Goal: Task Accomplishment & Management: Use online tool/utility

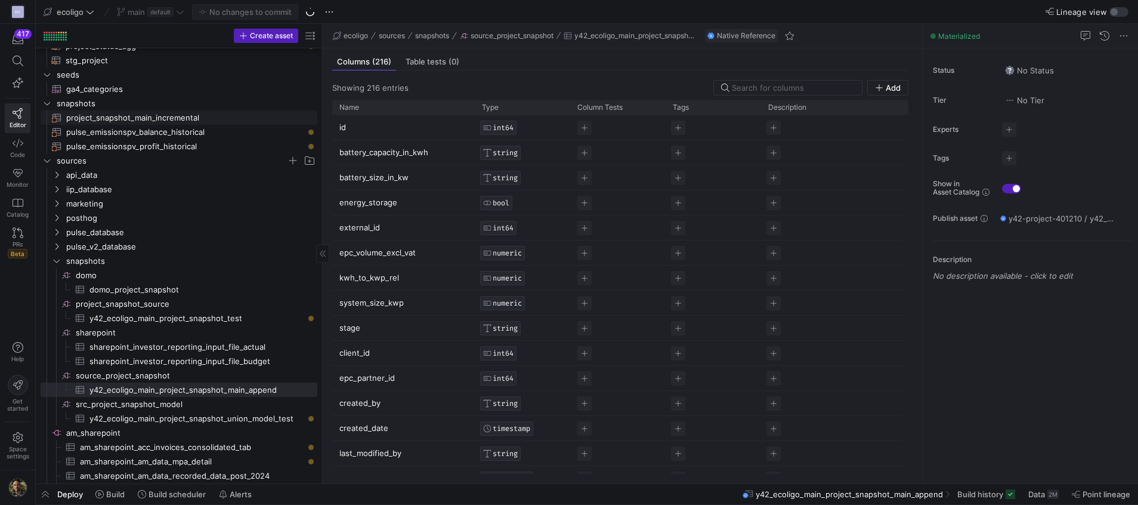
scroll to position [282, 0]
click at [14, 444] on span "Space settings" at bounding box center [18, 445] width 23 height 27
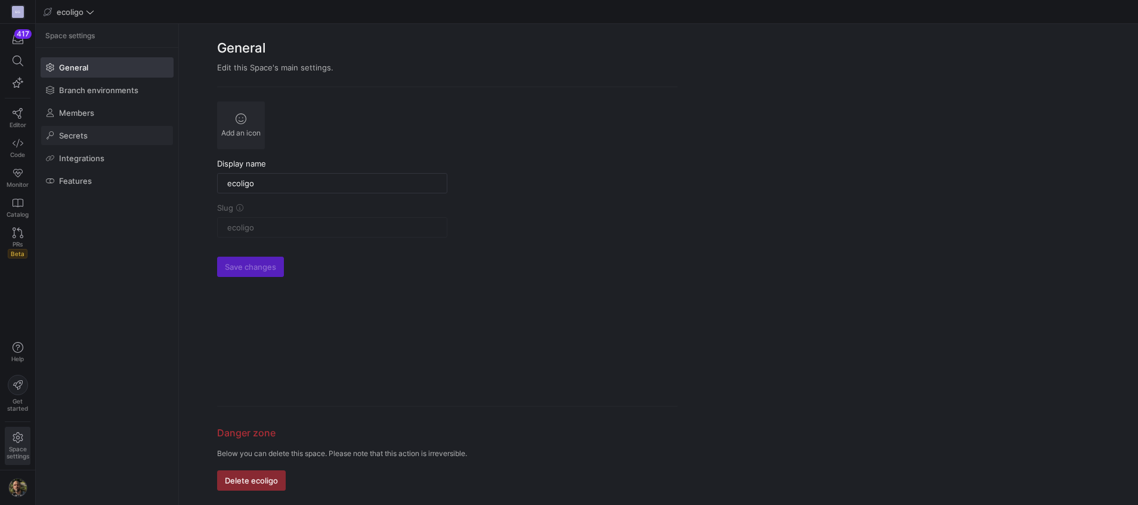
click at [66, 137] on span "Secrets" at bounding box center [73, 136] width 29 height 10
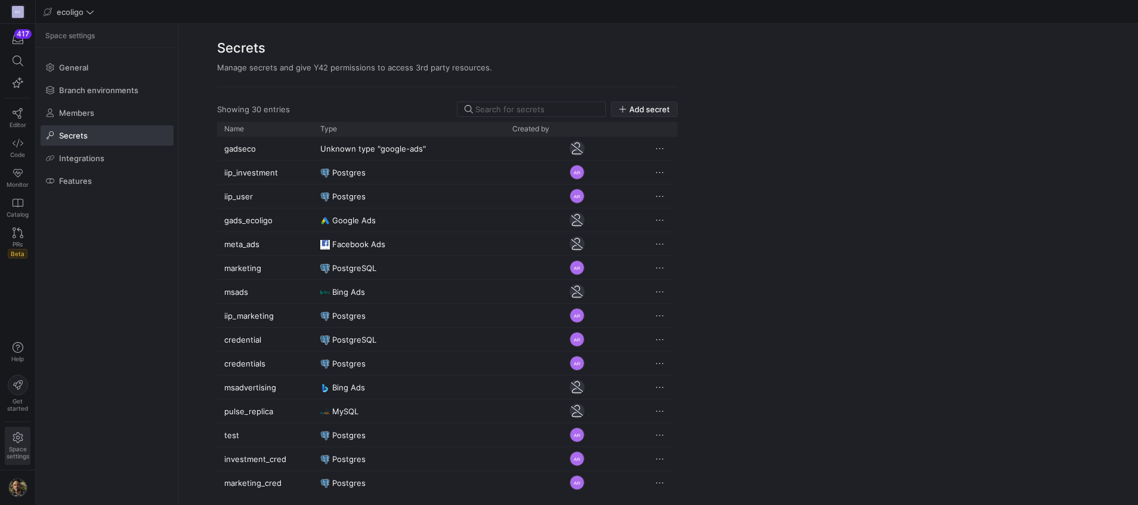
click at [656, 111] on span "Add secret" at bounding box center [649, 109] width 41 height 10
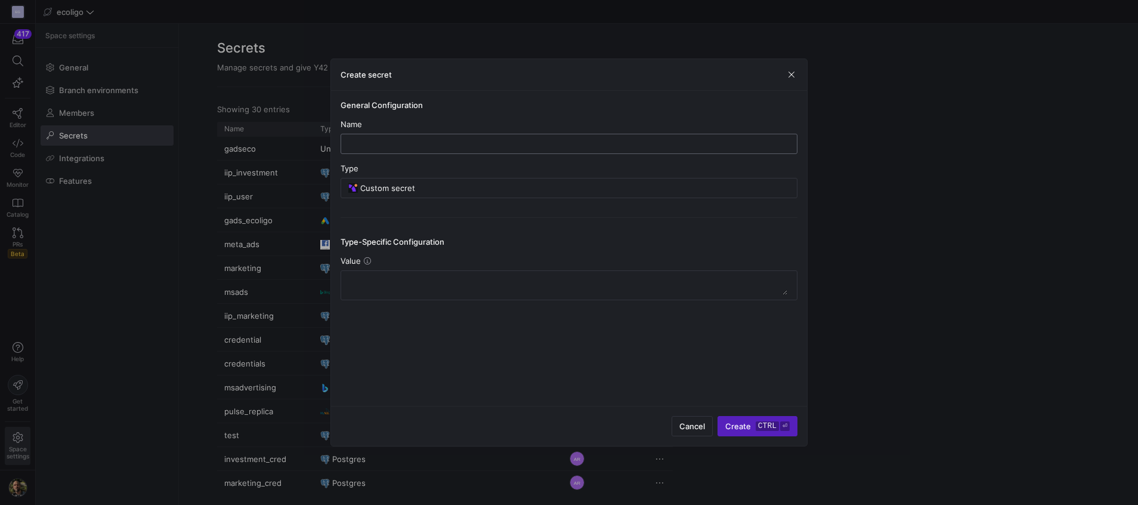
click at [540, 137] on div at bounding box center [569, 143] width 437 height 19
type input "camapign_cdata"
click at [488, 188] on input "Custom secret" at bounding box center [574, 188] width 429 height 10
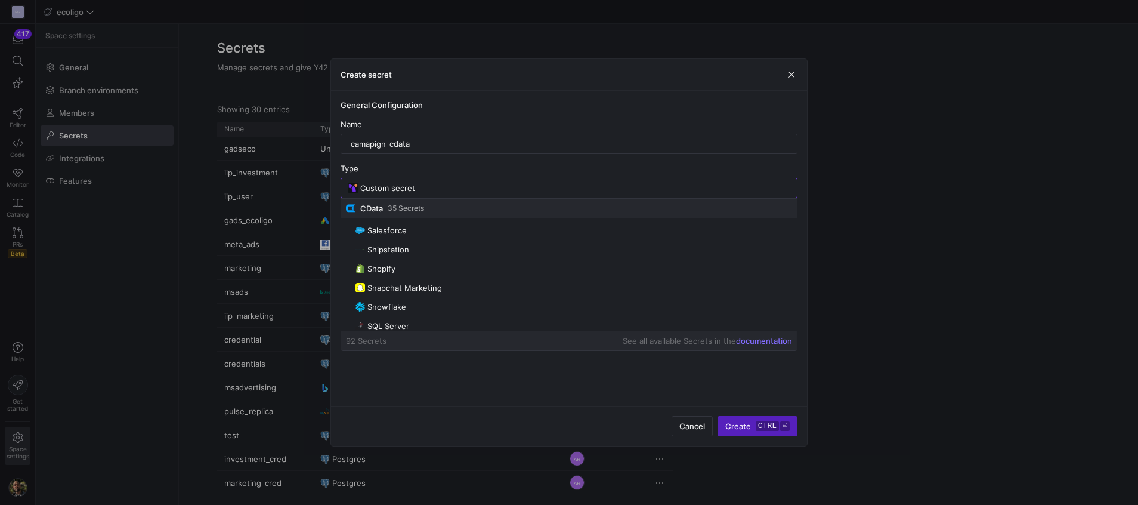
scroll to position [1461, 0]
click at [413, 248] on mat-option "PostgreSQL" at bounding box center [569, 254] width 456 height 19
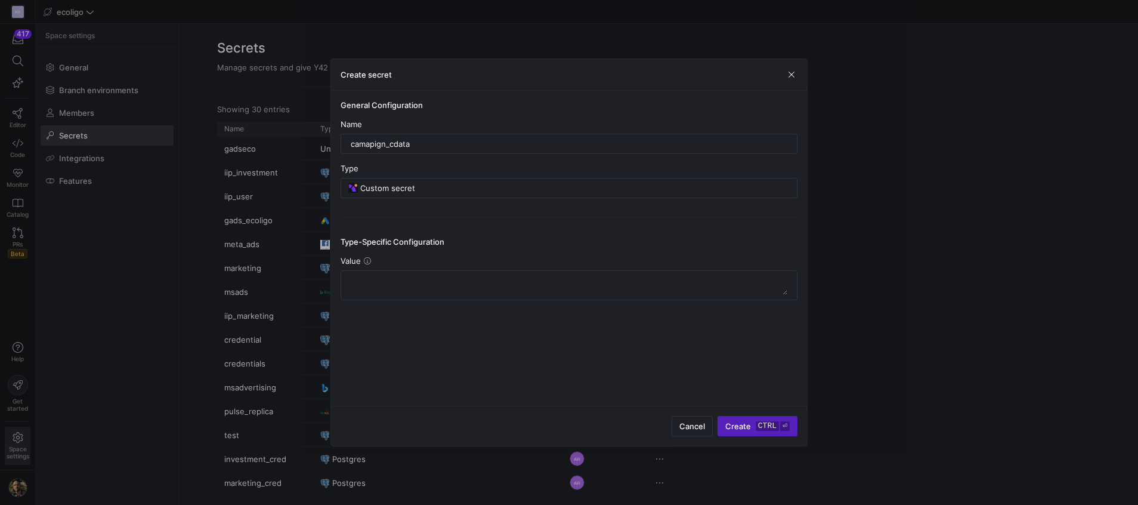
type input "PostgreSQL"
click at [389, 303] on div "Server" at bounding box center [569, 306] width 457 height 35
click at [385, 319] on div at bounding box center [569, 313] width 437 height 19
paste input "[DOMAIN_NAME]"
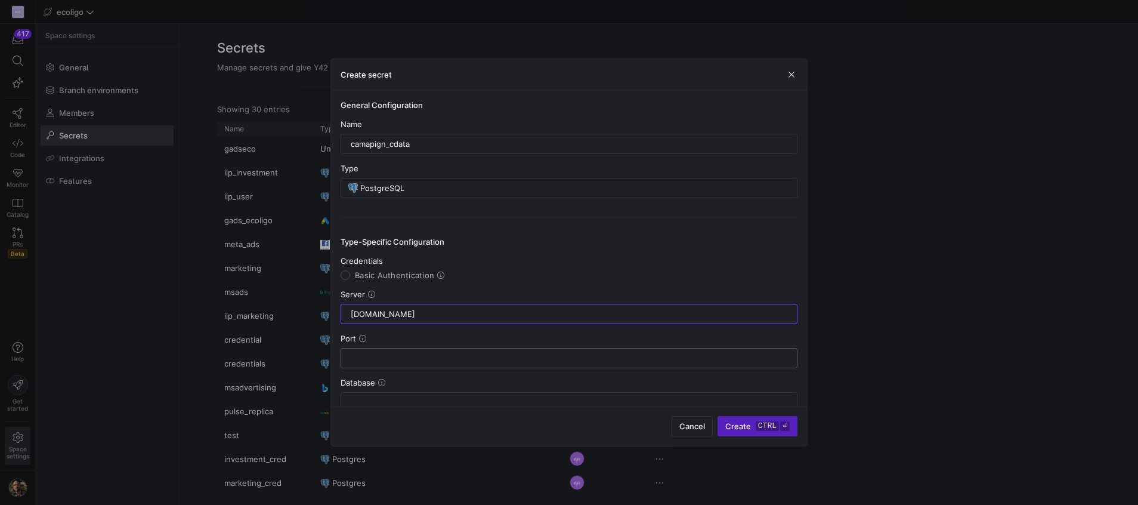
type input "[DOMAIN_NAME]"
click at [382, 356] on input "text" at bounding box center [569, 358] width 437 height 10
click at [385, 354] on input "text" at bounding box center [569, 358] width 437 height 10
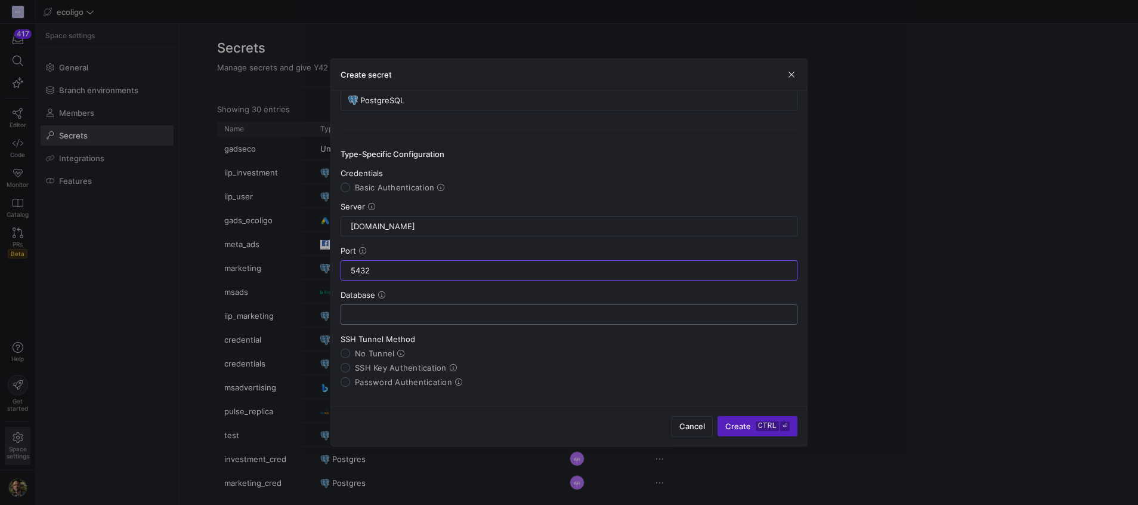
type input "5432"
click at [415, 319] on input "text" at bounding box center [569, 315] width 437 height 10
click at [457, 302] on div "Database" at bounding box center [569, 307] width 457 height 35
click at [421, 323] on div at bounding box center [569, 314] width 437 height 19
type input "campaign"
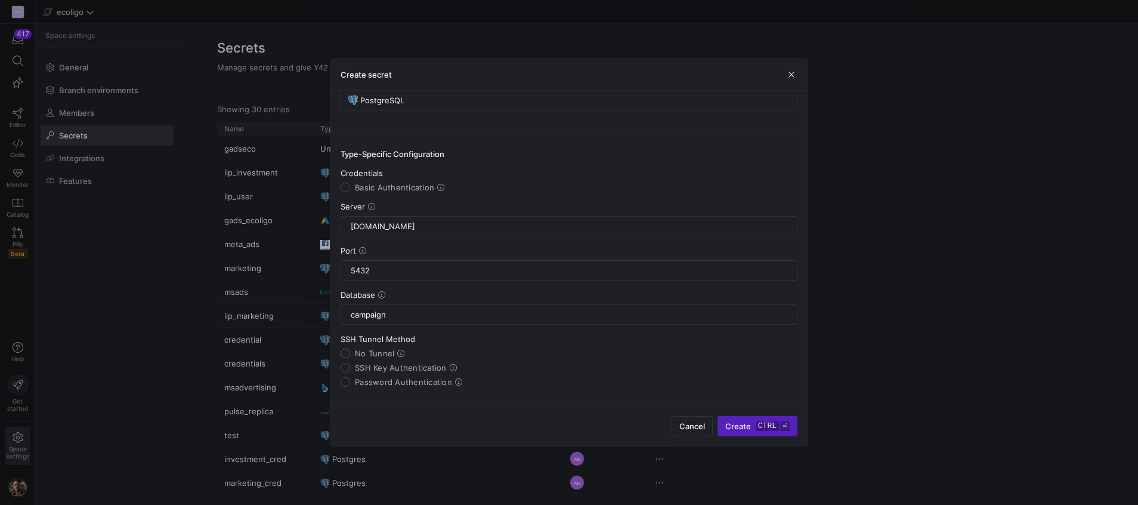
click at [348, 354] on input "No Tunnel" at bounding box center [346, 353] width 10 height 10
radio input "true"
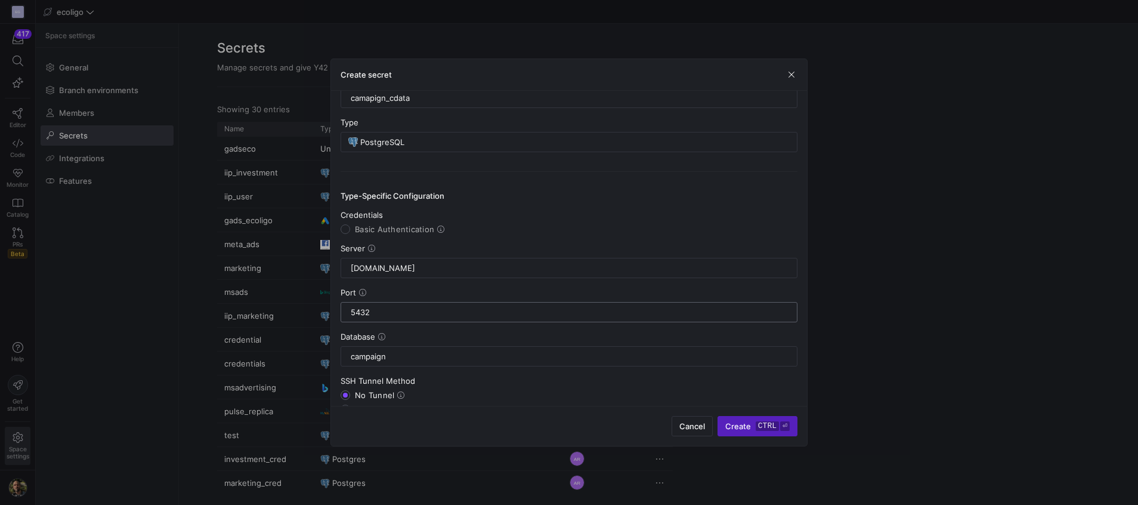
scroll to position [76, 0]
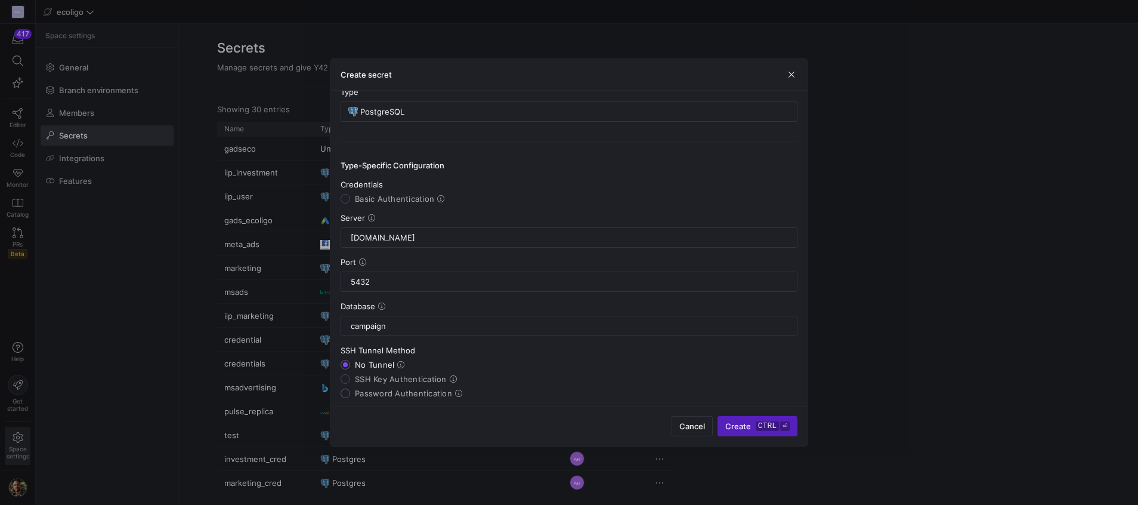
click at [349, 391] on input "Password Authentication" at bounding box center [346, 393] width 10 height 10
radio input "true"
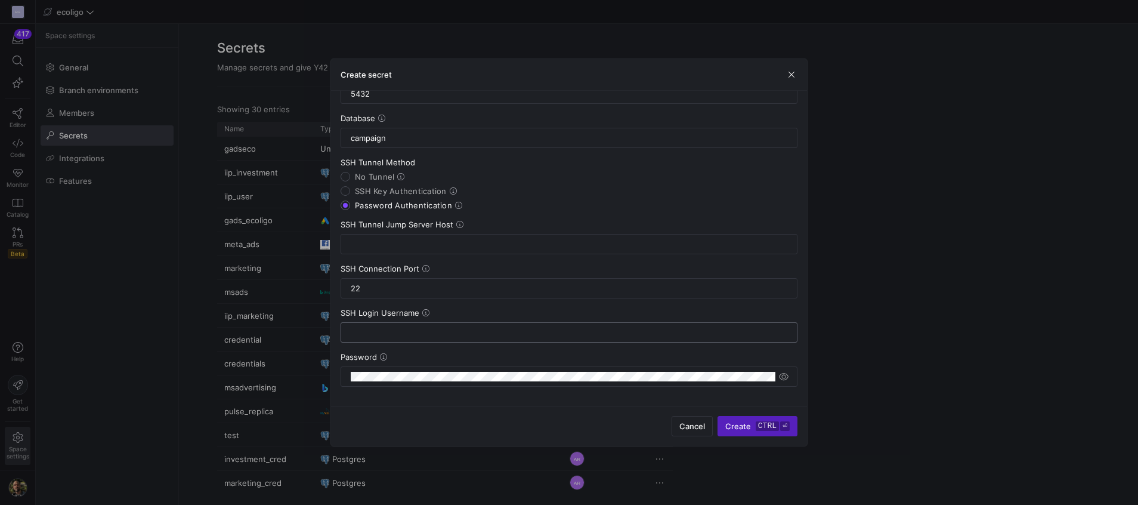
click at [395, 331] on input "text" at bounding box center [569, 332] width 437 height 10
click at [348, 195] on input "SSH Key Authentication" at bounding box center [346, 191] width 10 height 10
radio input "true"
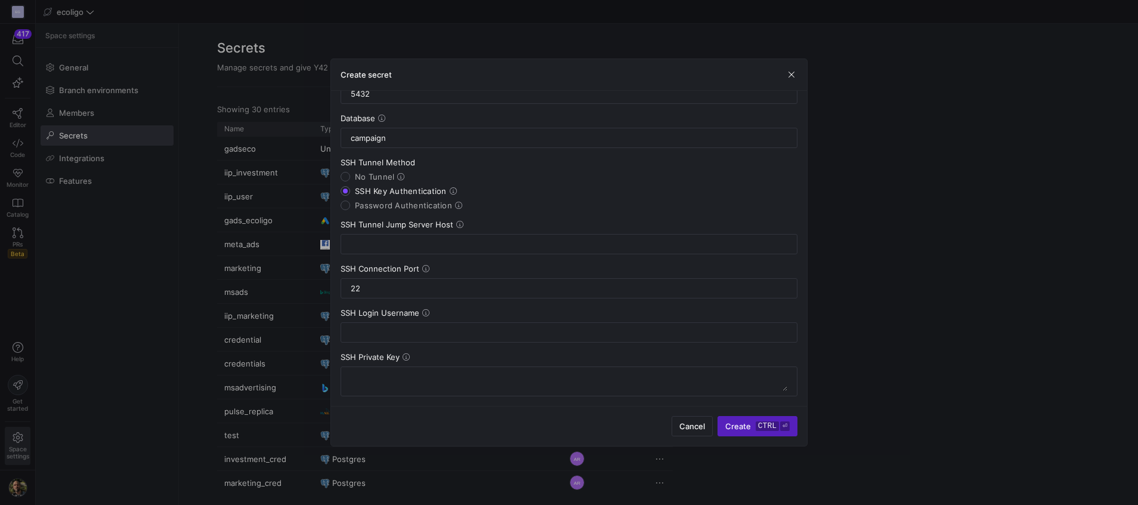
click at [347, 196] on mat-radio-group "SSH Tunnel Method No Tunnel SSH Key Authentication Password Authentication" at bounding box center [569, 183] width 457 height 52
click at [347, 203] on input "Password Authentication" at bounding box center [346, 205] width 10 height 10
radio input "true"
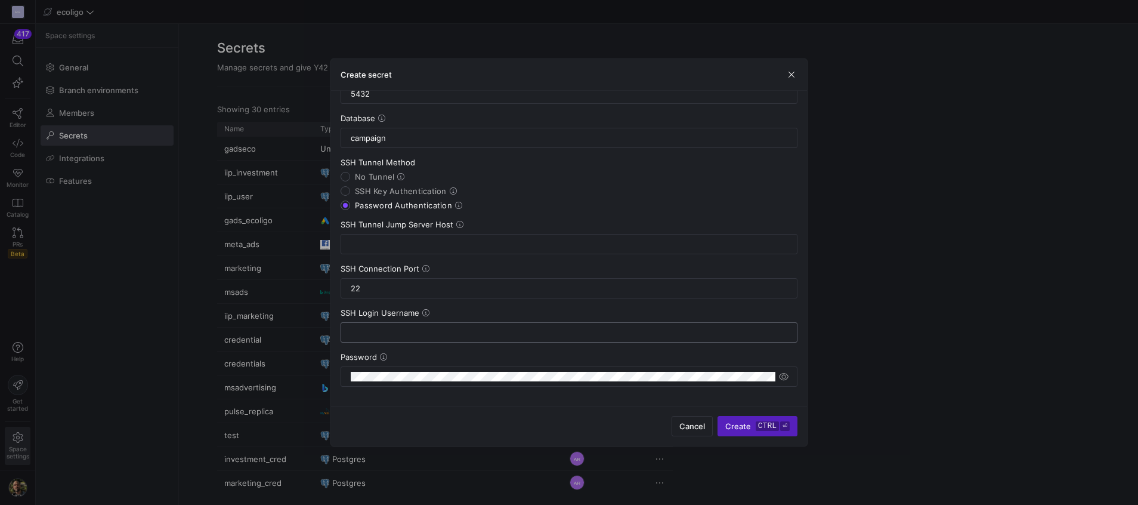
click at [400, 327] on input "text" at bounding box center [569, 332] width 437 height 10
type input "readonlyuser"
click at [415, 382] on div at bounding box center [563, 376] width 425 height 19
click at [786, 419] on span "submit" at bounding box center [757, 425] width 79 height 19
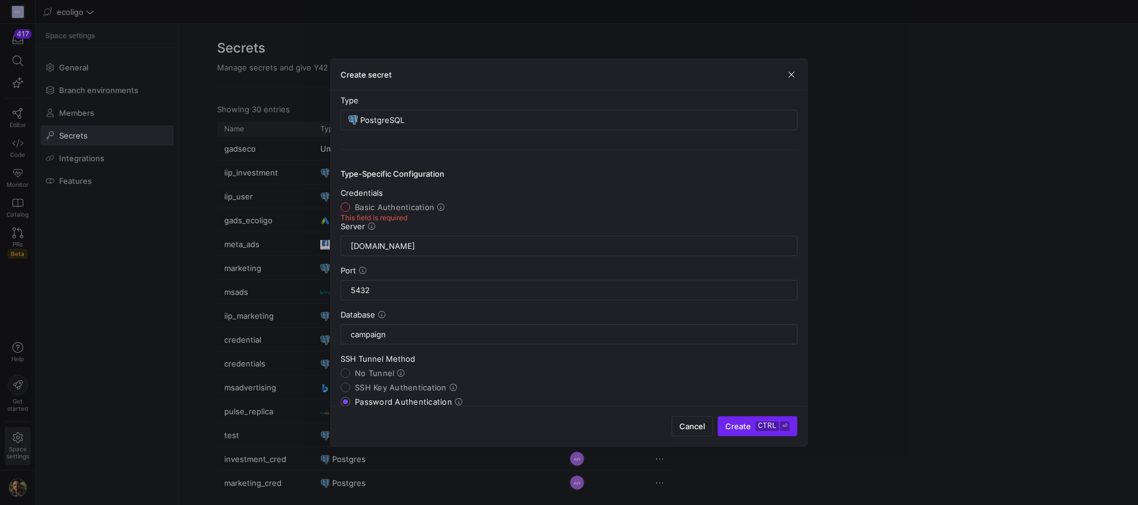
scroll to position [20, 0]
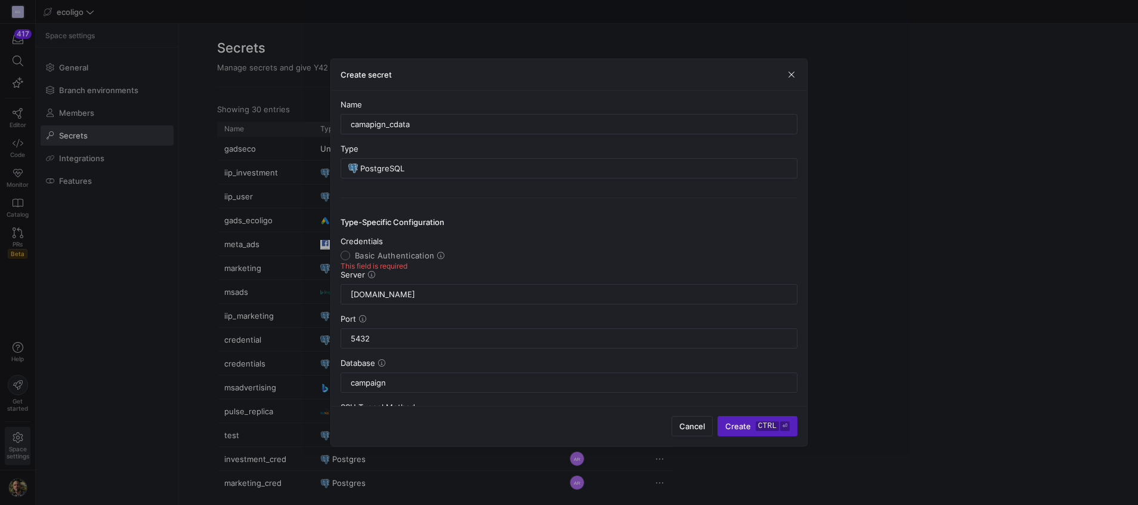
click at [348, 252] on input "Basic Authentication" at bounding box center [346, 256] width 10 height 10
radio input "true"
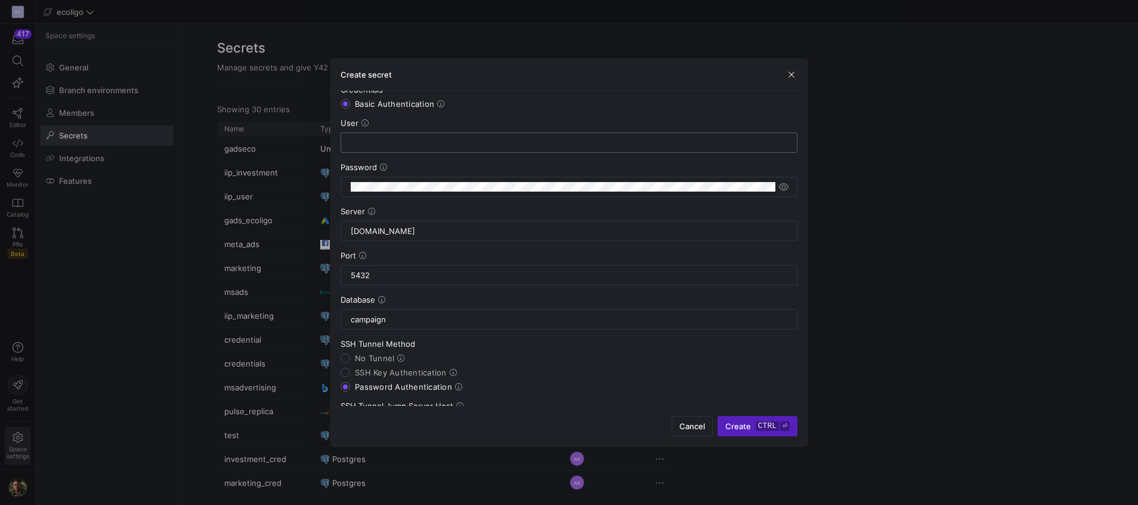
scroll to position [172, 0]
click at [348, 354] on input "No Tunnel" at bounding box center [346, 358] width 10 height 10
radio input "true"
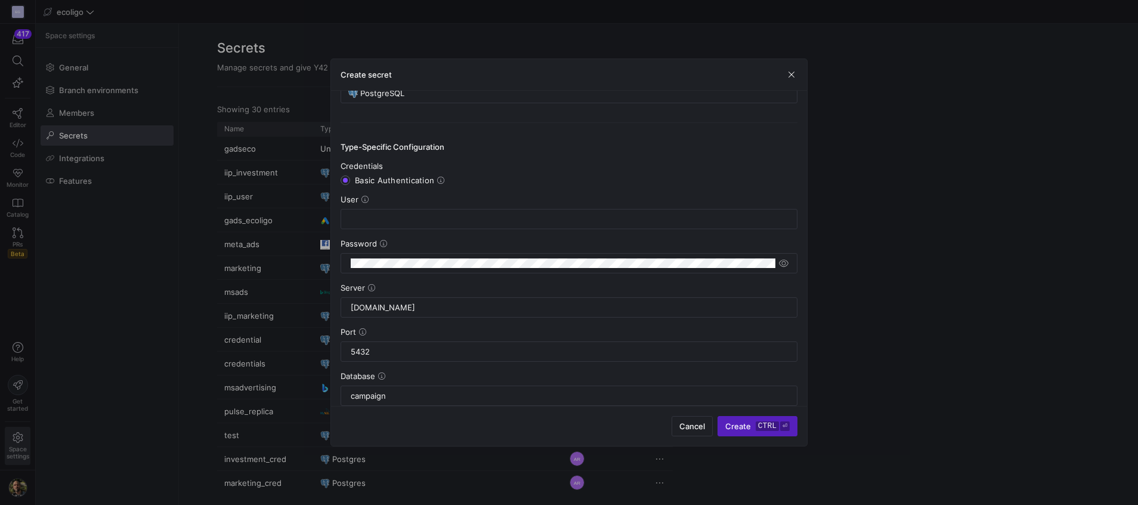
scroll to position [93, 0]
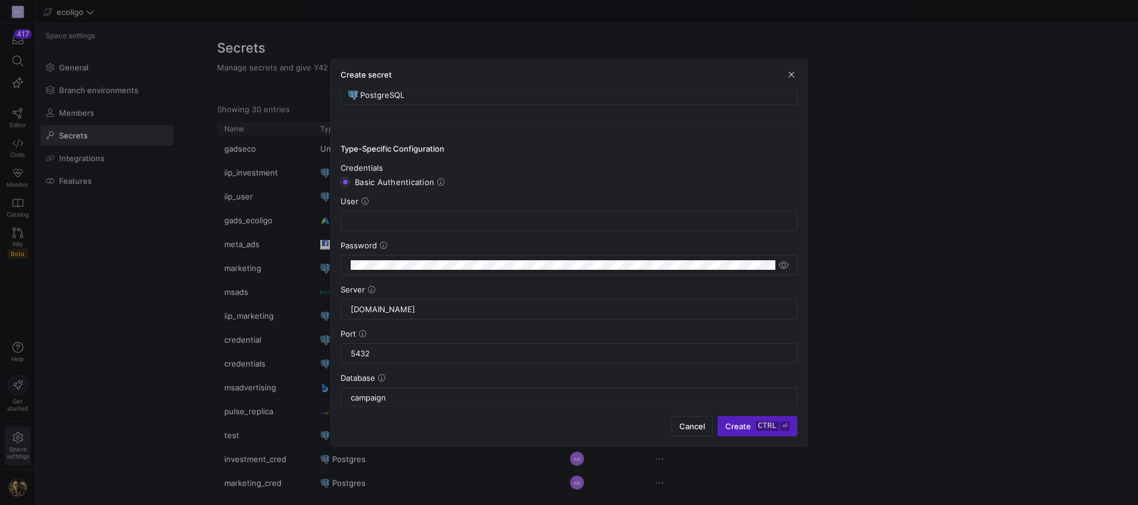
click at [417, 251] on div "Password" at bounding box center [569, 257] width 457 height 35
click at [384, 222] on input "text" at bounding box center [569, 221] width 437 height 10
type input "readonlyuser"
click at [746, 433] on span "submit" at bounding box center [757, 425] width 79 height 19
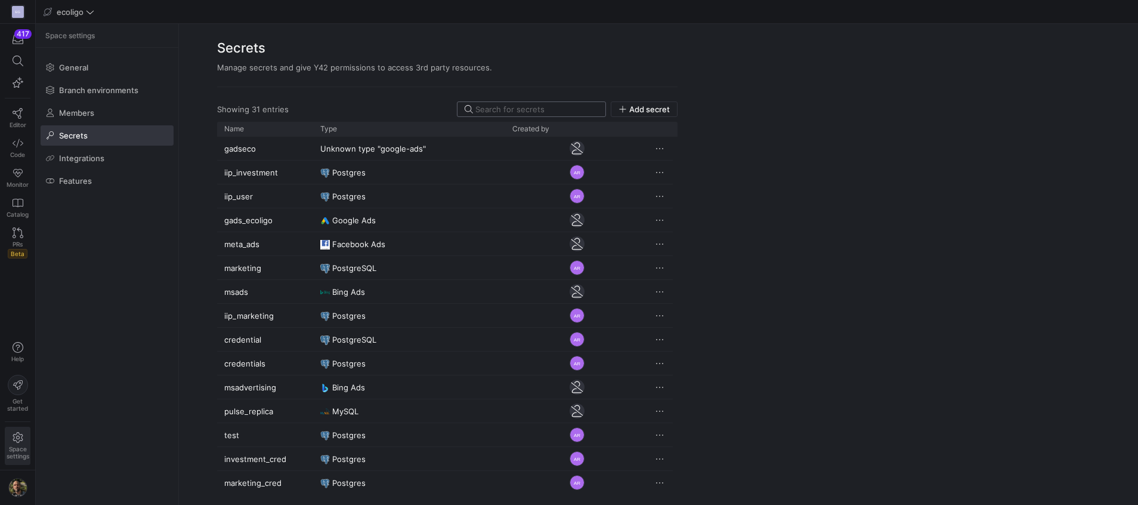
click at [502, 106] on input at bounding box center [536, 109] width 123 height 10
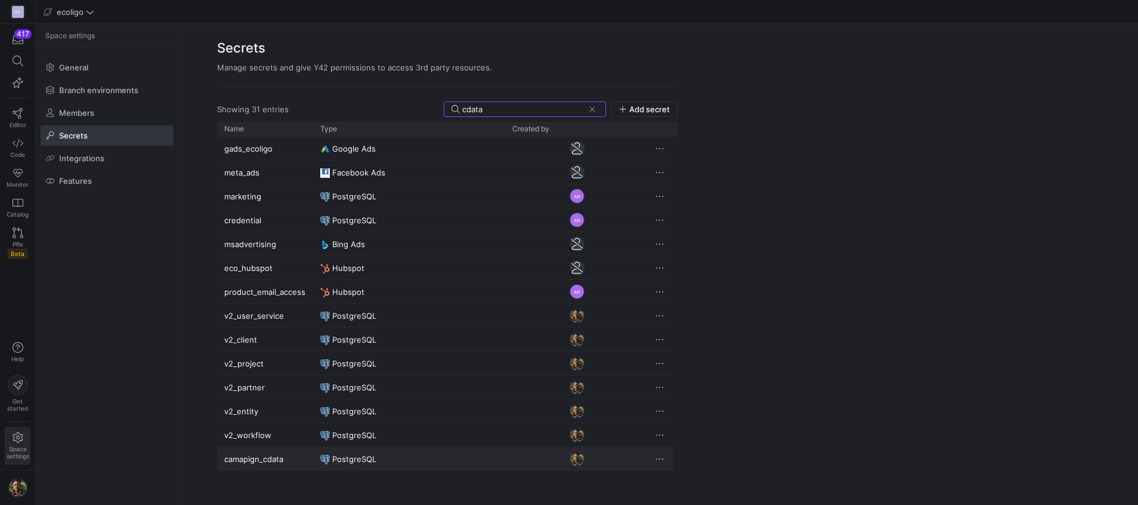
type input "cdata"
click at [659, 454] on span "Press SPACE to select this row." at bounding box center [660, 459] width 12 height 12
click at [679, 497] on span "Delete" at bounding box center [684, 494] width 24 height 10
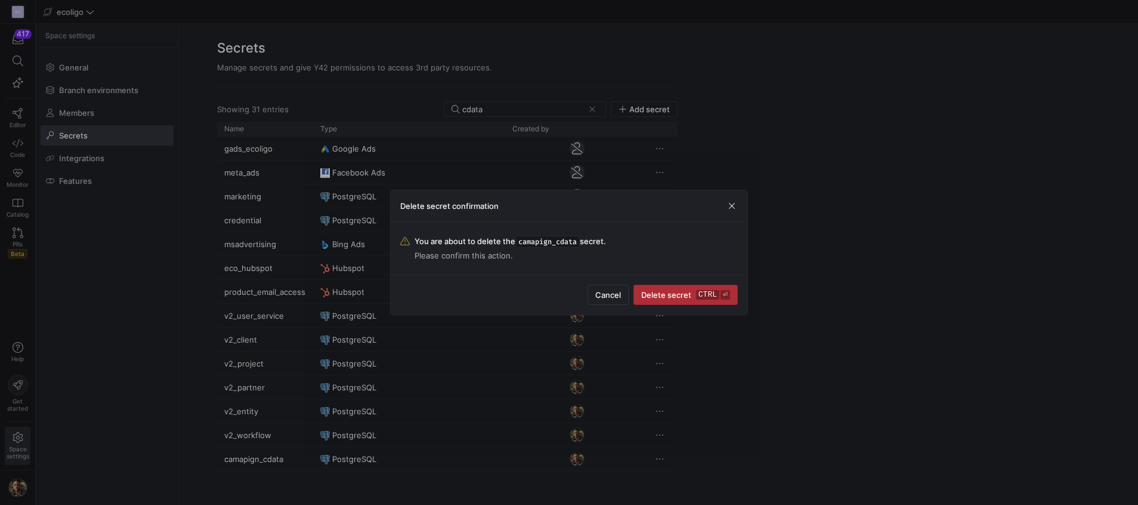
click at [666, 292] on span "Delete secret ctrl ⏎" at bounding box center [685, 295] width 89 height 10
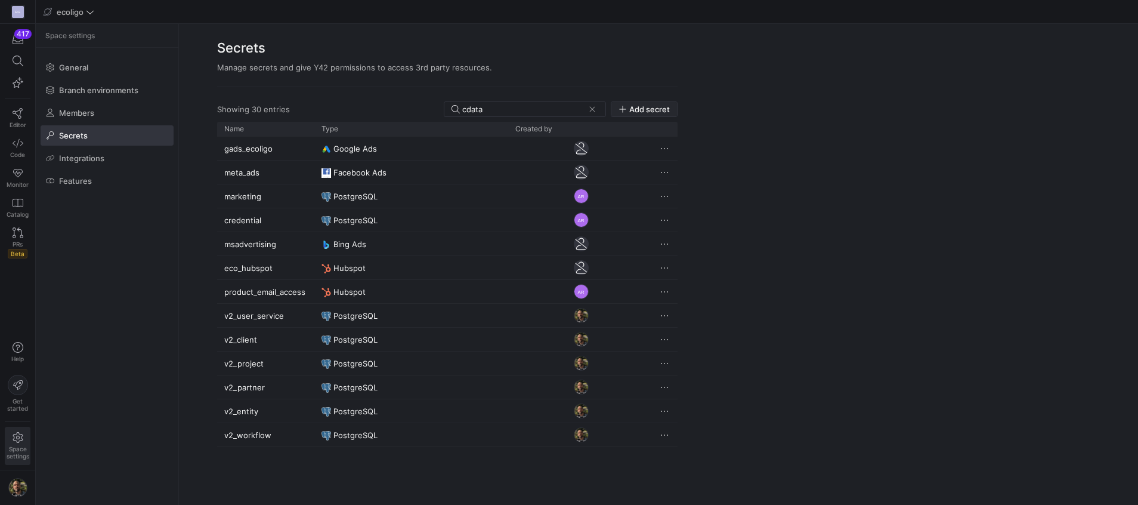
click at [637, 106] on span "Add secret" at bounding box center [649, 109] width 41 height 10
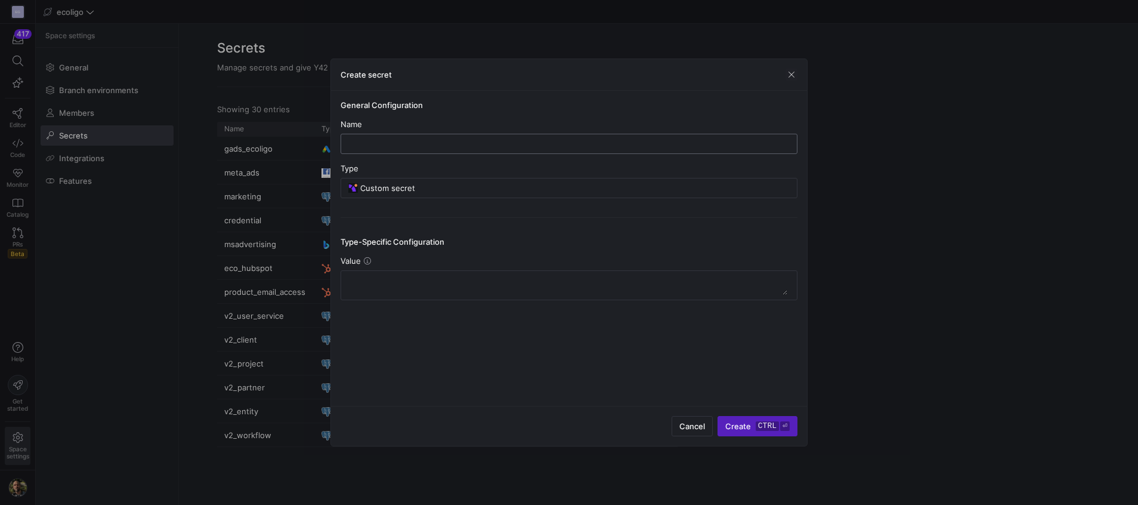
click at [403, 147] on input "text" at bounding box center [569, 144] width 437 height 10
type input "campaign_cdata"
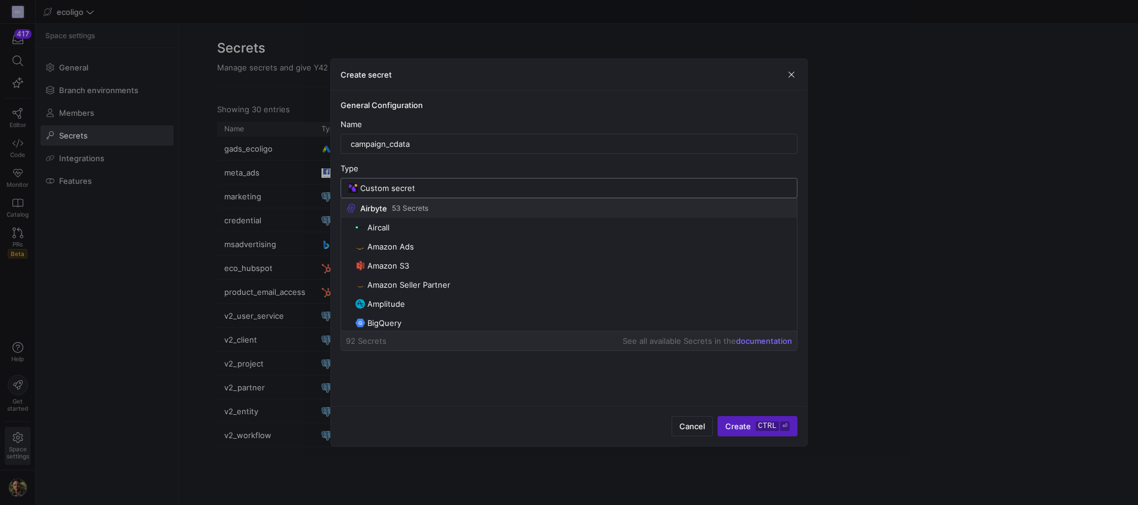
click at [421, 187] on input "Custom secret" at bounding box center [574, 188] width 429 height 10
click at [403, 322] on span "PostgreSQL" at bounding box center [389, 326] width 44 height 10
type input "PostgreSQL"
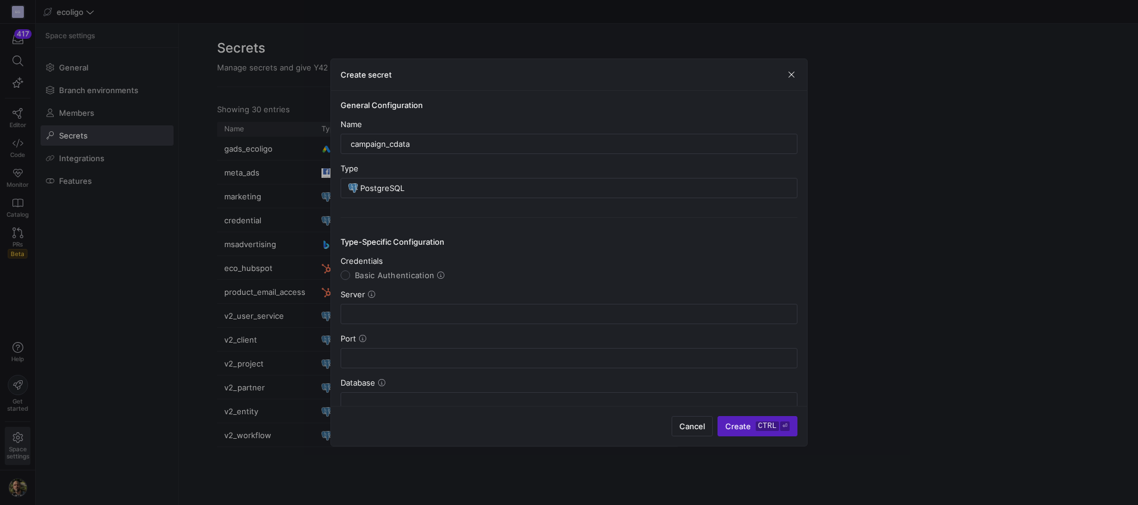
click at [350, 275] on label "Basic Authentication" at bounding box center [397, 275] width 95 height 10
click at [350, 275] on input "Basic Authentication" at bounding box center [346, 275] width 10 height 10
radio input "true"
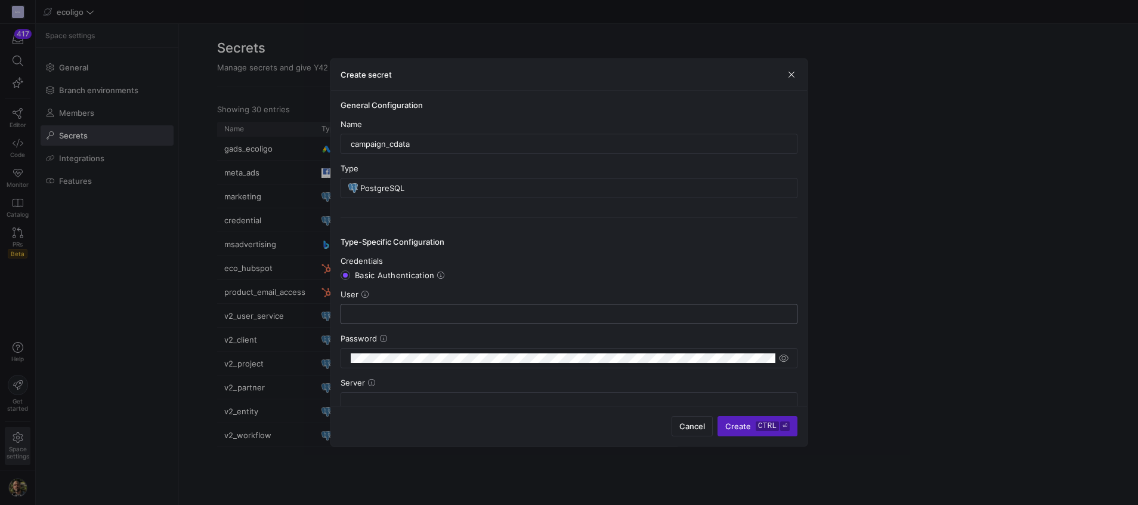
click at [454, 313] on input "text" at bounding box center [569, 314] width 437 height 10
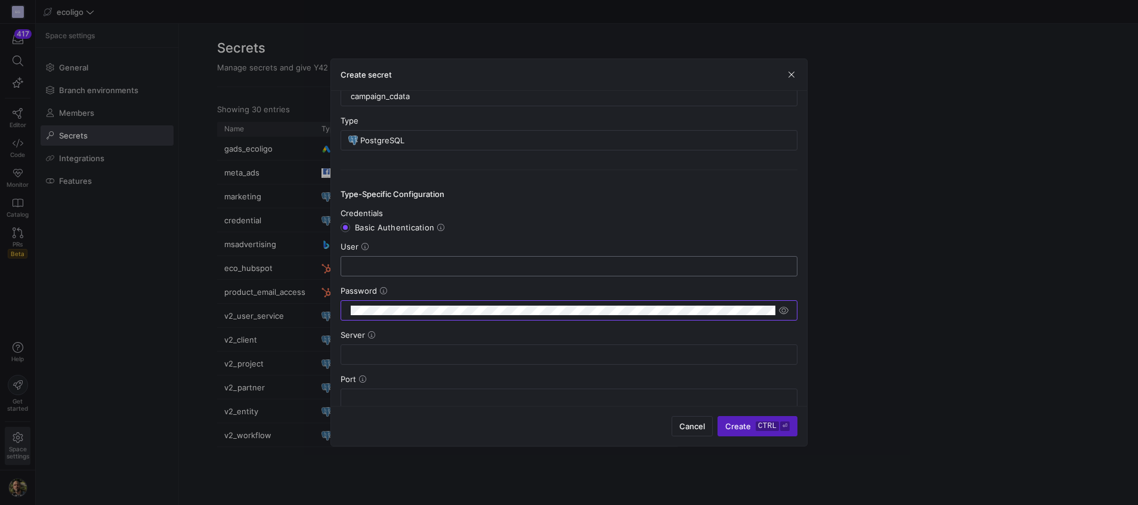
click at [390, 267] on input "text" at bounding box center [569, 266] width 437 height 10
type input "readonlyuser"
click at [394, 356] on input "text" at bounding box center [569, 355] width 437 height 10
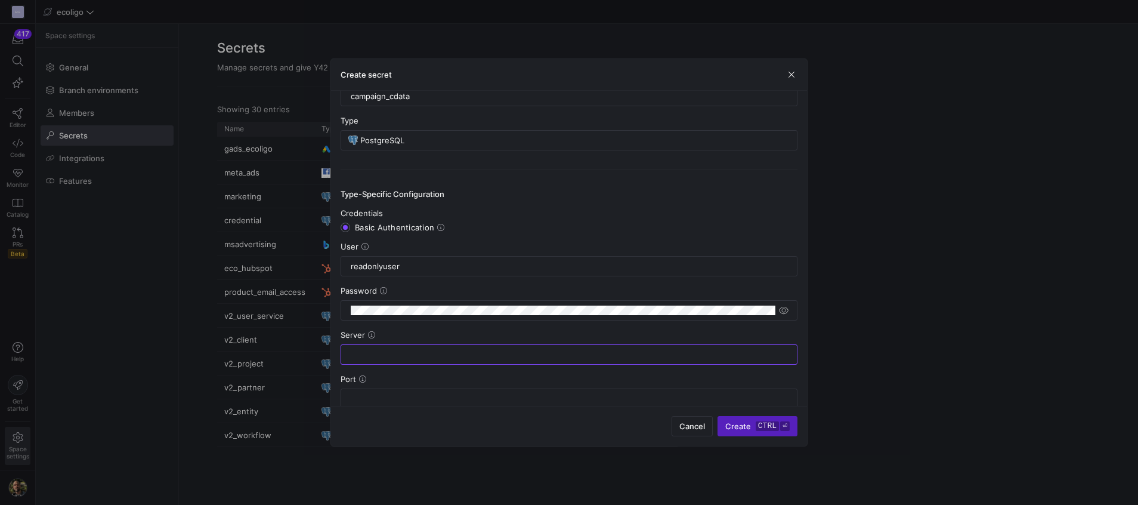
paste input "[DOMAIN_NAME]"
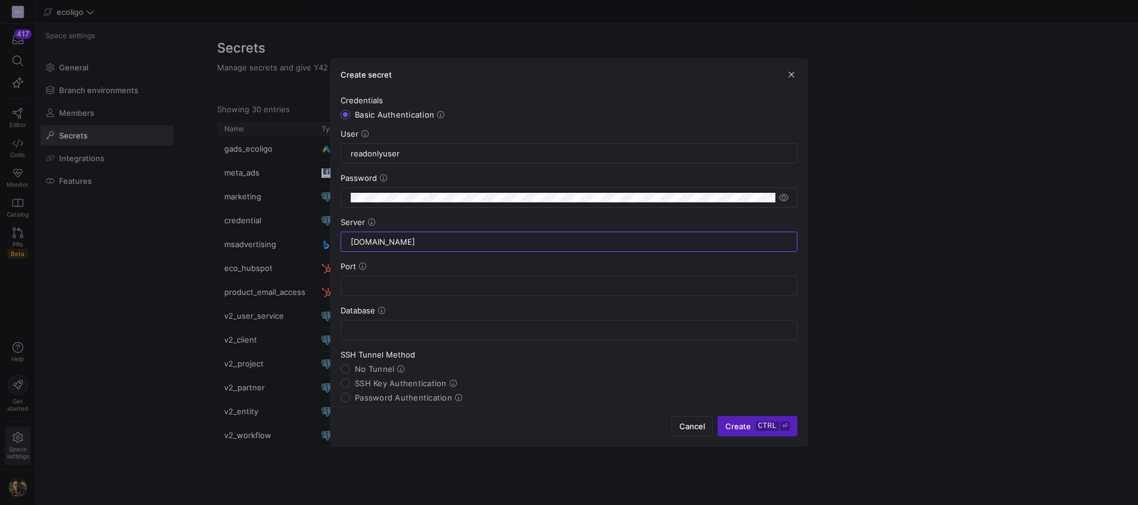
scroll to position [176, 0]
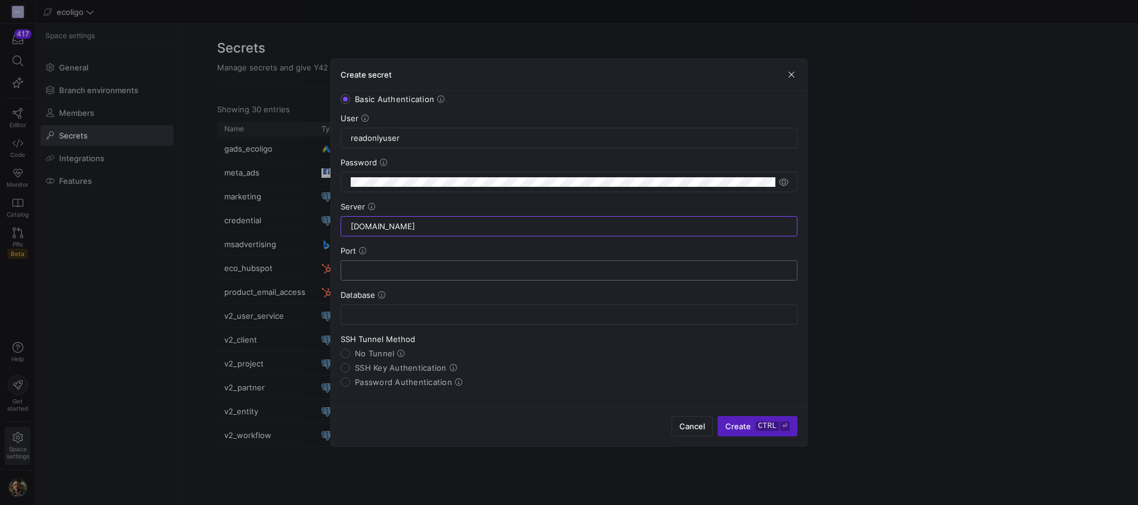
type input "[DOMAIN_NAME]"
click at [426, 270] on input "text" at bounding box center [569, 270] width 437 height 10
type input "5432"
click at [398, 310] on input "text" at bounding box center [569, 315] width 437 height 10
type input "campaign"
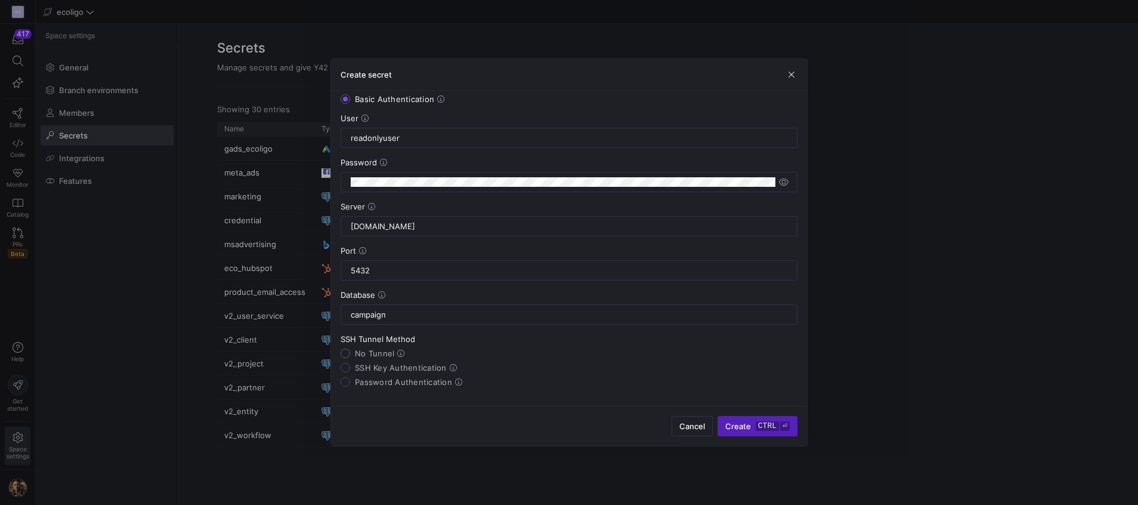
click at [349, 353] on input "No Tunnel" at bounding box center [346, 353] width 10 height 10
radio input "true"
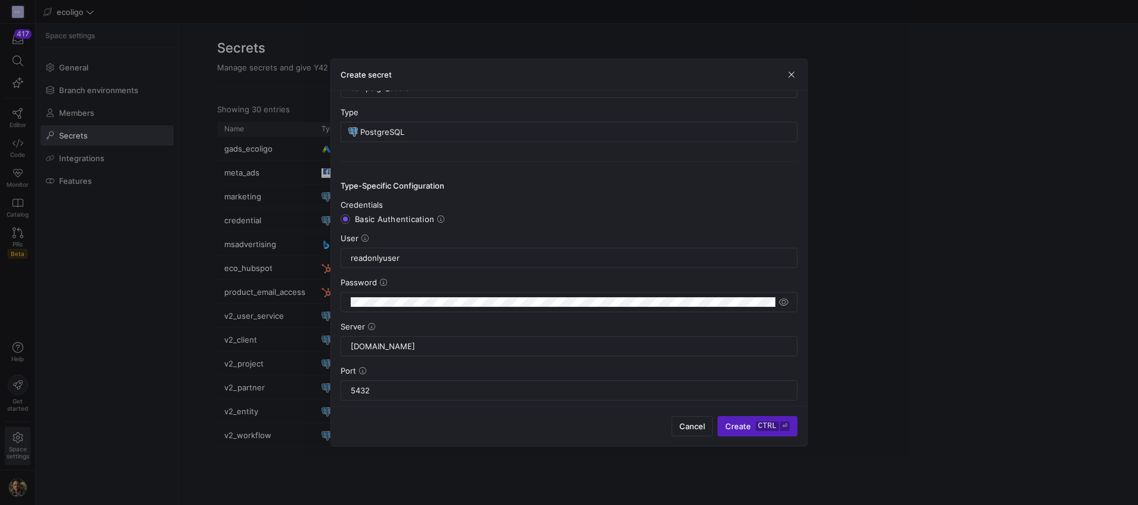
scroll to position [57, 0]
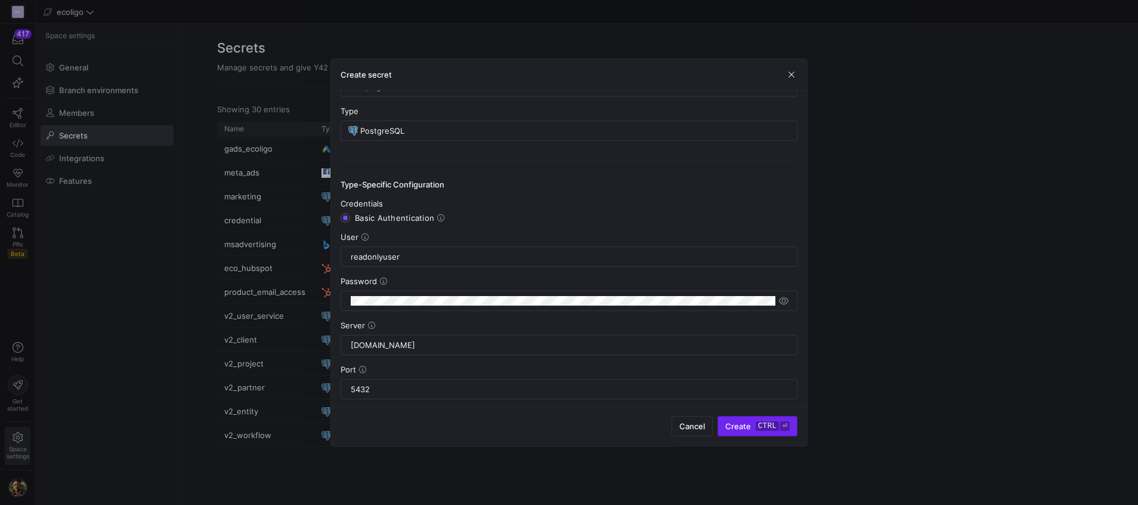
click at [745, 421] on span "Create ctrl ⏎" at bounding box center [757, 426] width 64 height 10
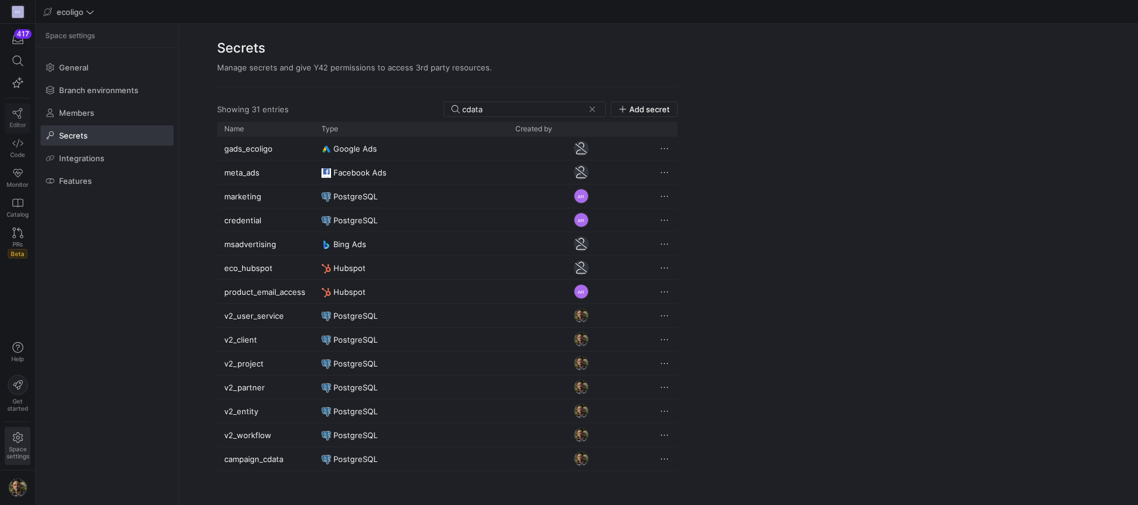
click at [20, 123] on span "Editor" at bounding box center [18, 124] width 17 height 7
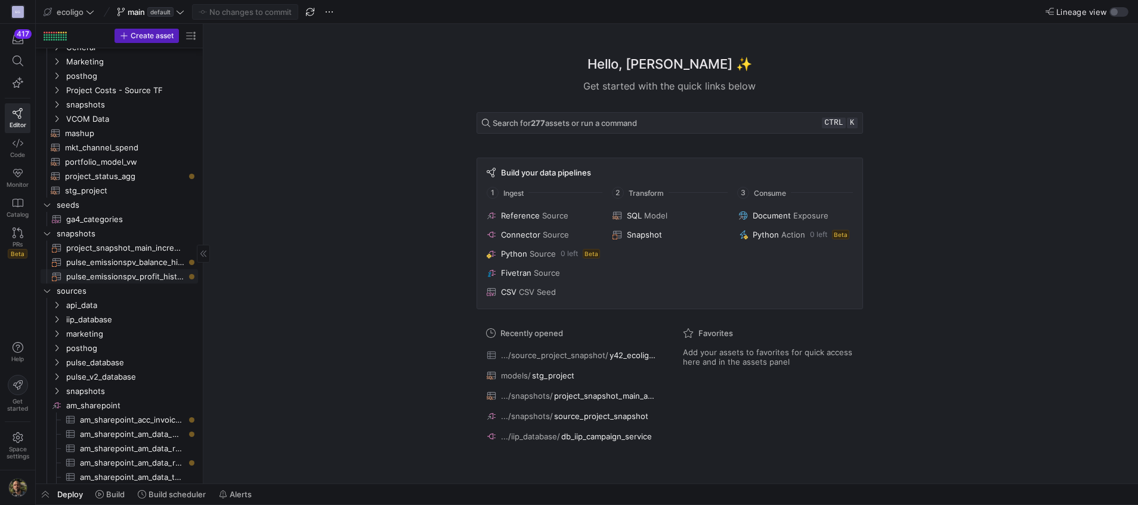
scroll to position [118, 0]
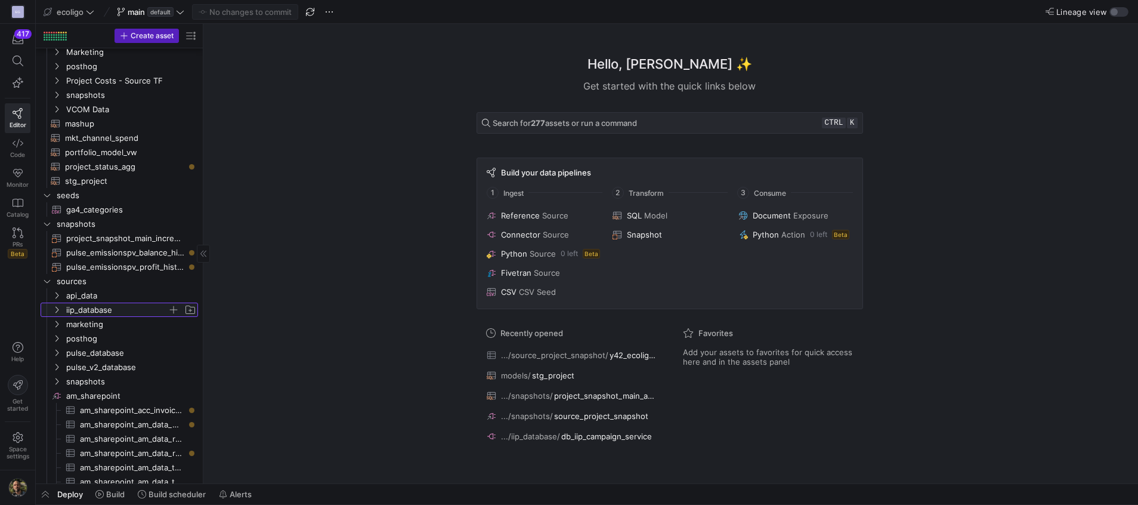
click at [62, 316] on span "iip_database" at bounding box center [124, 309] width 147 height 13
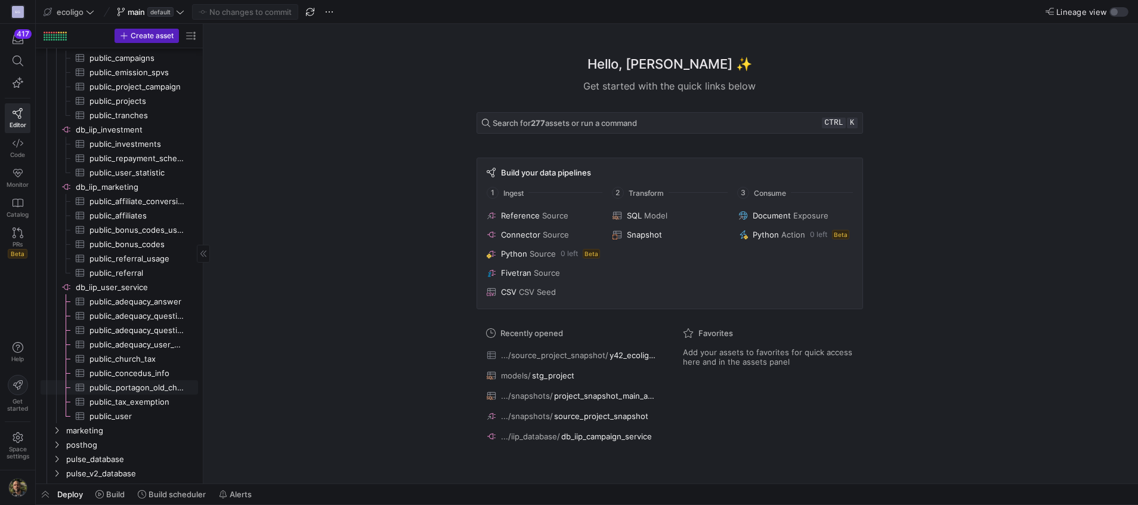
scroll to position [0, 0]
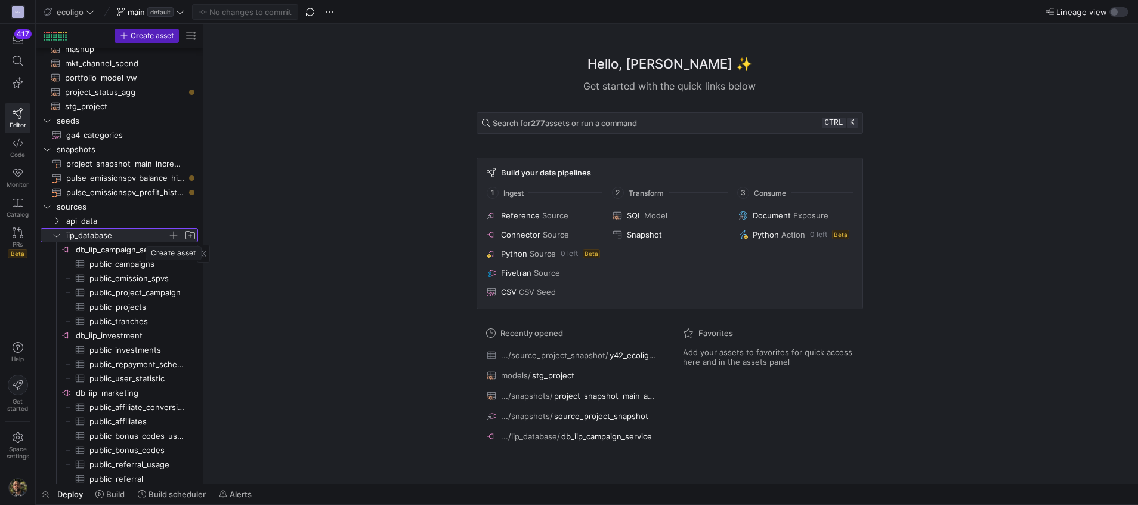
click at [177, 233] on span "button" at bounding box center [174, 235] width 12 height 12
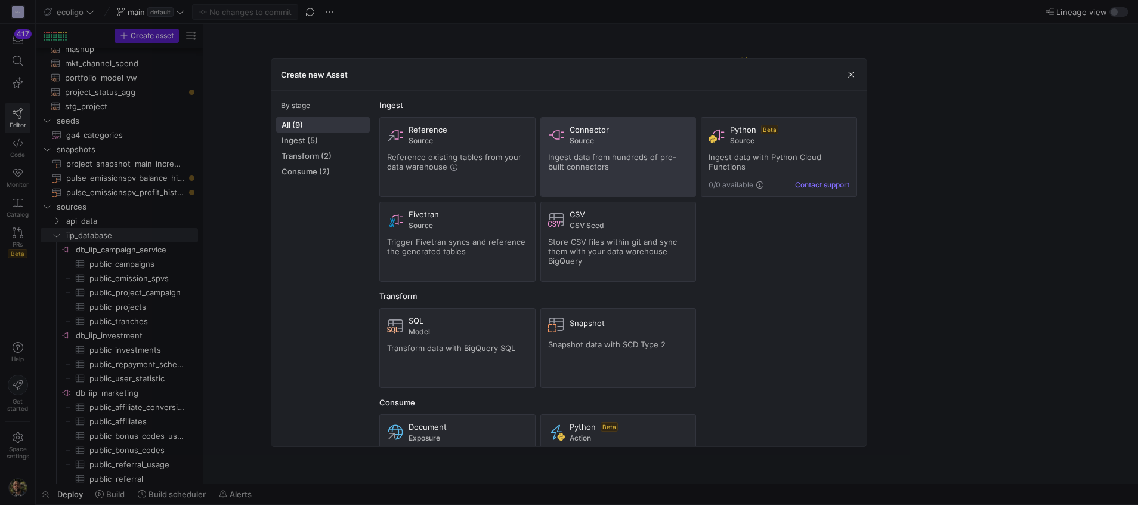
click at [614, 172] on div "Connector Source Ingest data from hundreds of pre-built connectors" at bounding box center [618, 157] width 141 height 64
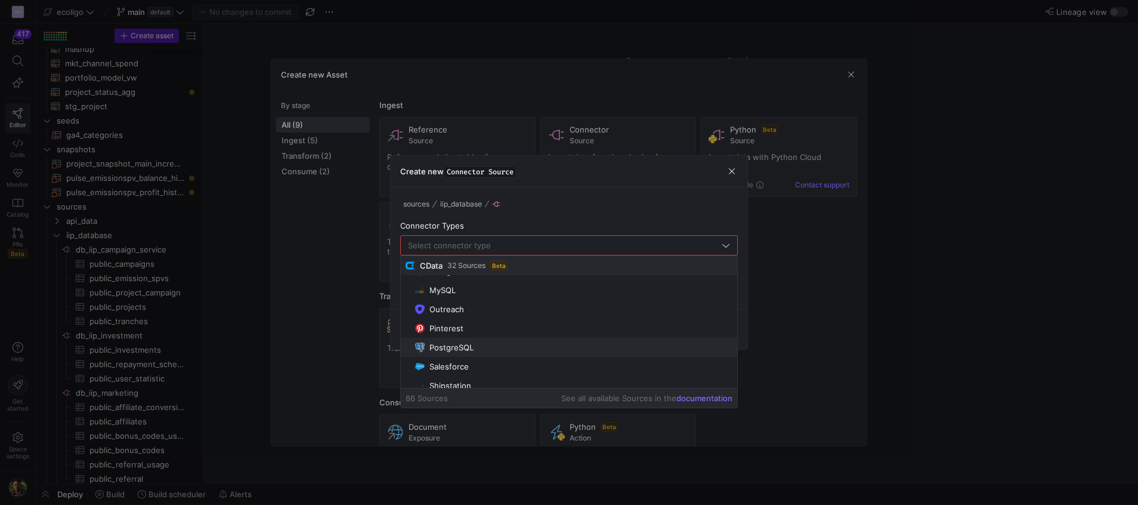
click at [462, 347] on div "PostgreSQL" at bounding box center [451, 347] width 44 height 10
type input "PostgreSQL"
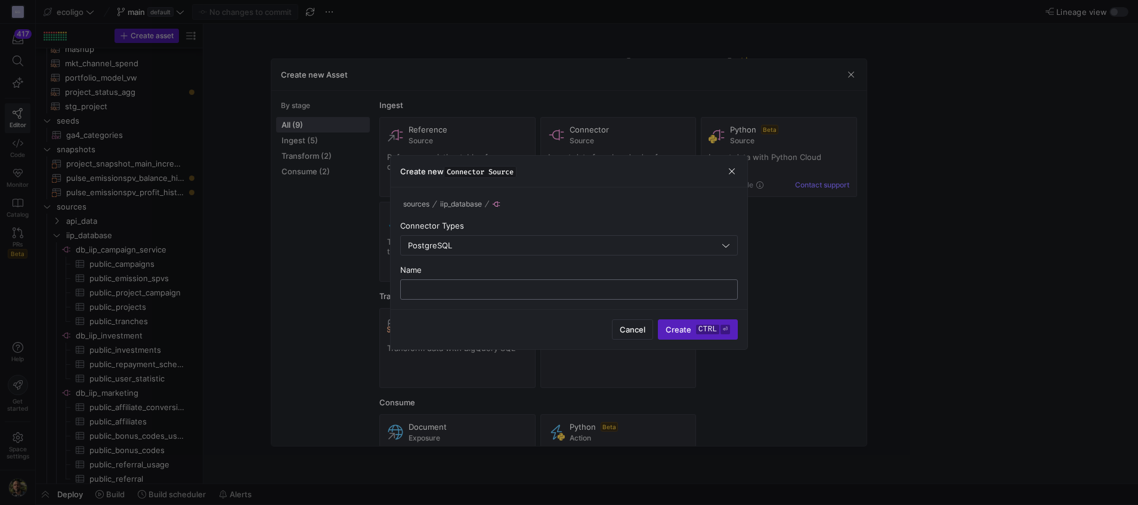
click at [441, 288] on input "text" at bounding box center [568, 290] width 317 height 10
type input "db_iip_campaign_service_cdata"
click at [679, 327] on span "Create ctrl ⏎" at bounding box center [698, 329] width 64 height 10
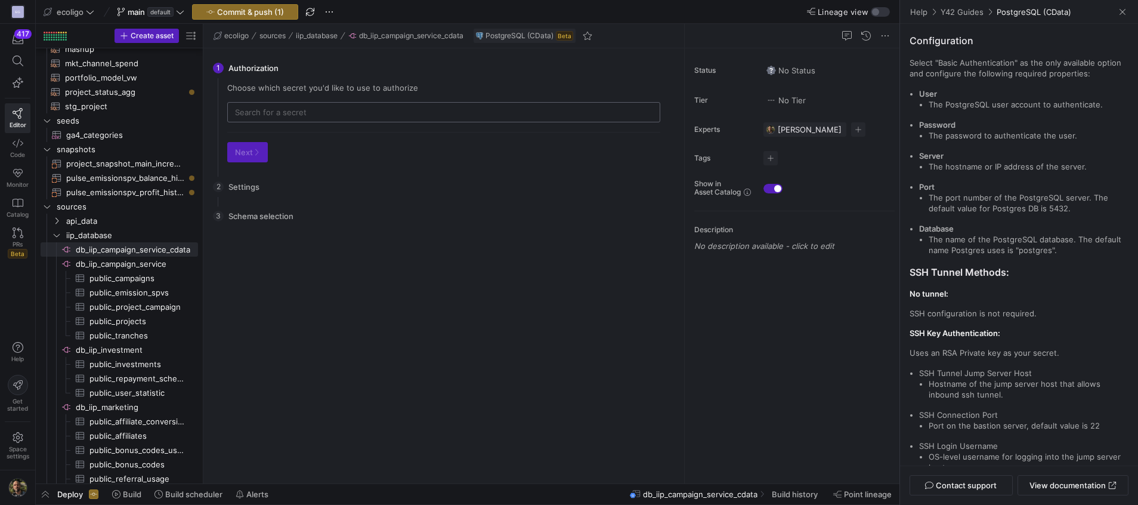
click at [314, 104] on div at bounding box center [444, 112] width 418 height 19
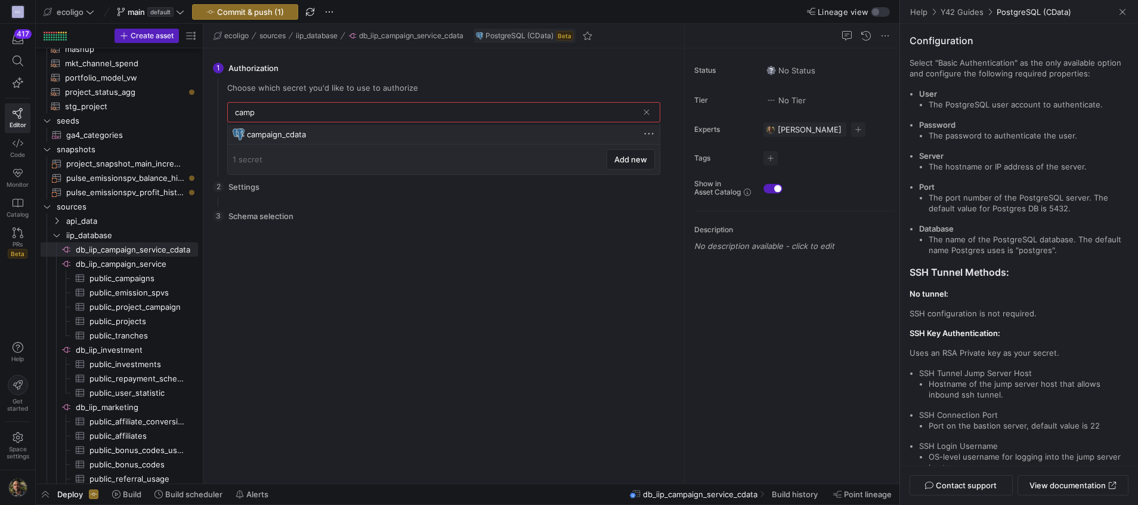
click at [315, 131] on div "campaign_cdata" at bounding box center [445, 134] width 396 height 10
type input "campaign_cdata"
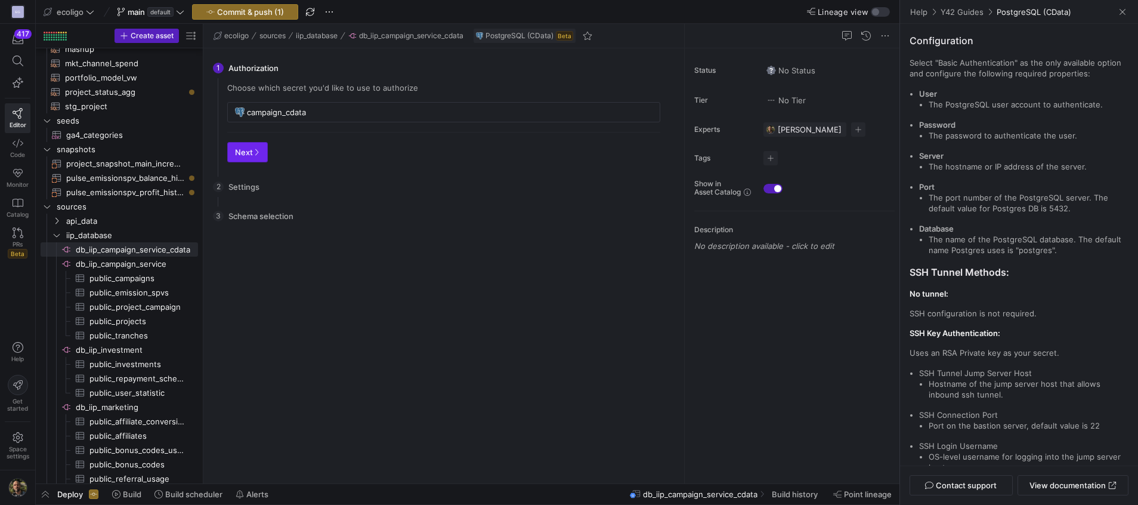
click at [251, 156] on span "Next" at bounding box center [247, 152] width 25 height 10
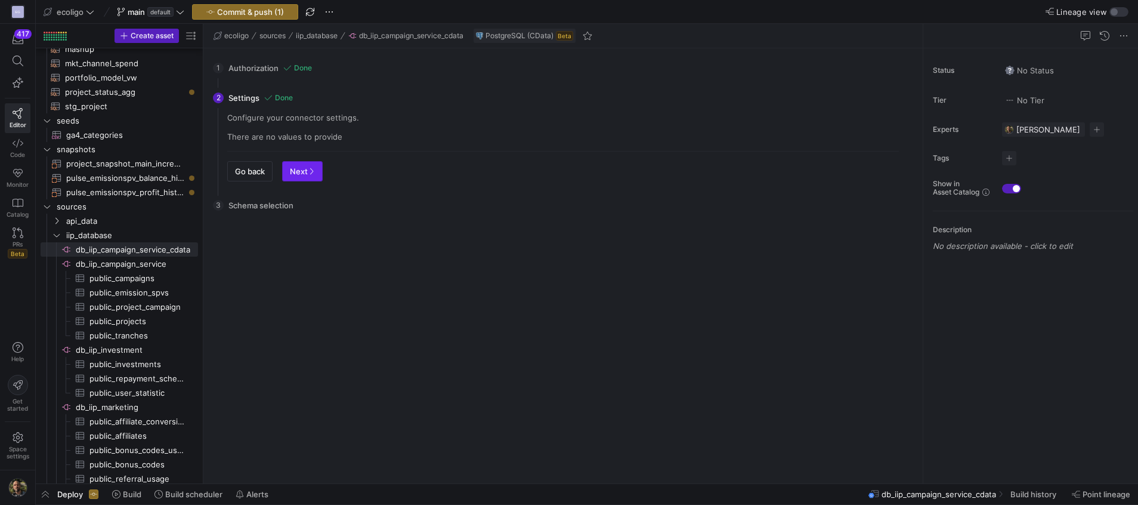
click at [298, 169] on span "Next" at bounding box center [302, 171] width 25 height 10
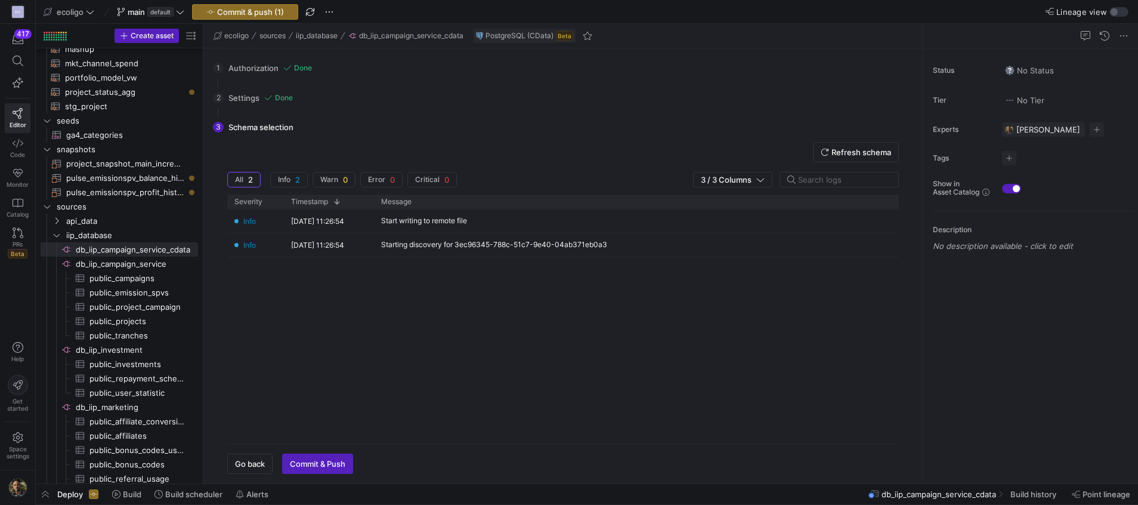
click at [265, 130] on div "3 Schema selection Refresh schema All 2 Info 2 Warn 0 Error 0 Critical 0 3 / 3 …" at bounding box center [561, 293] width 696 height 361
click at [744, 183] on span "3 / 3 Columns" at bounding box center [728, 180] width 55 height 10
click at [249, 133] on div "3 Schema selection Refresh schema All 2 Info 2 Warn 0 Error 0 Critical 0 3 / 3 …" at bounding box center [561, 293] width 696 height 361
click at [861, 155] on span "Refresh schema" at bounding box center [862, 152] width 60 height 10
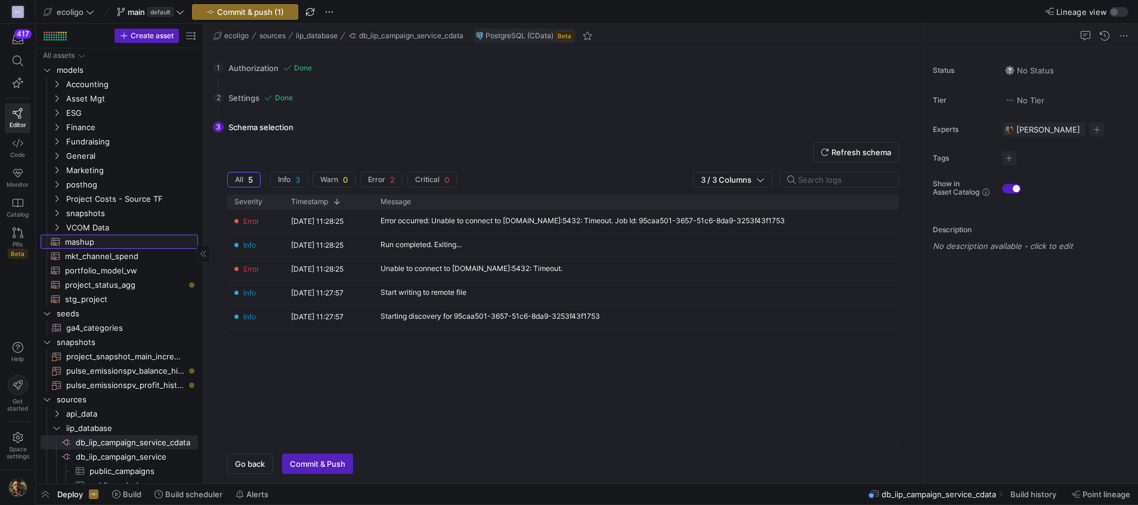
click at [87, 242] on span "mashup​​​​​​​​​​" at bounding box center [124, 242] width 119 height 14
